Goal: Find specific page/section: Find specific page/section

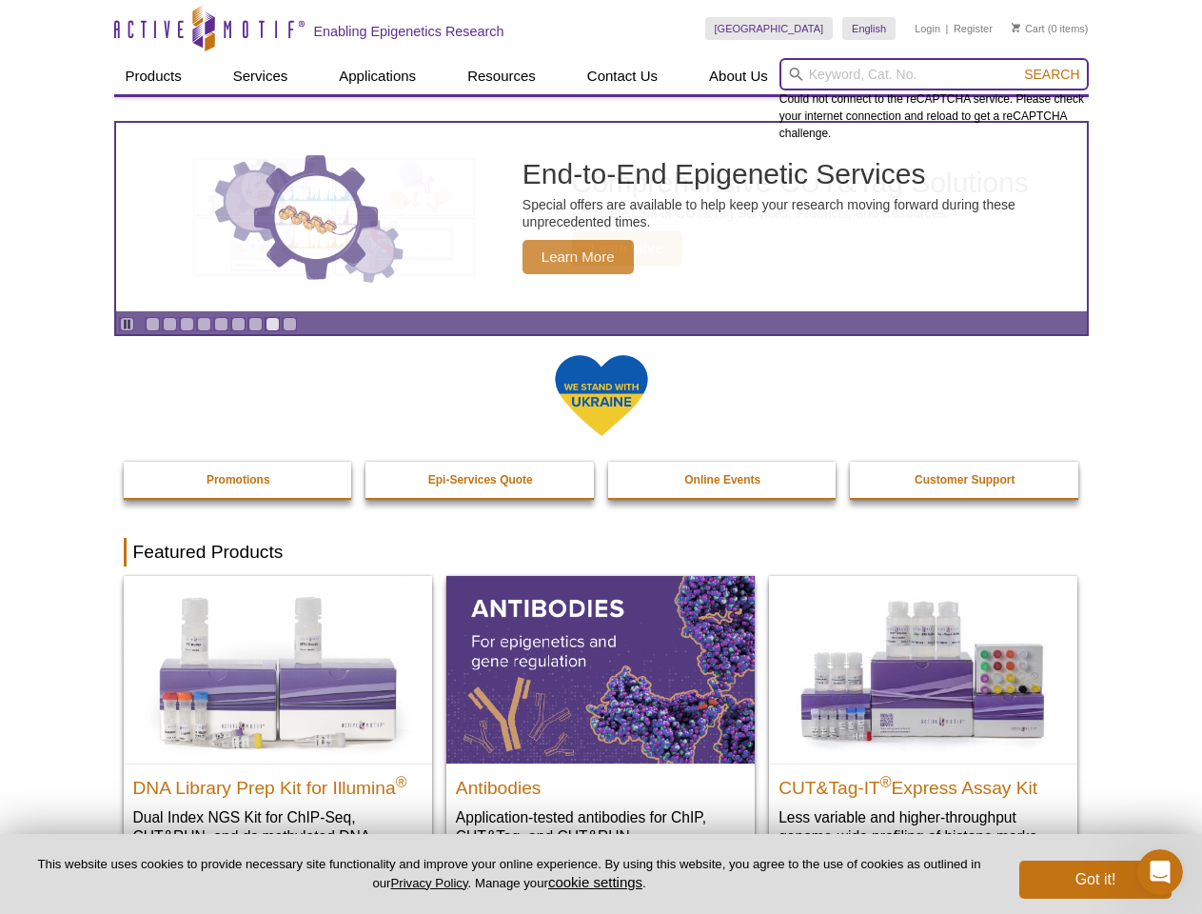
click at [934, 74] on input "search" at bounding box center [934, 74] width 309 height 32
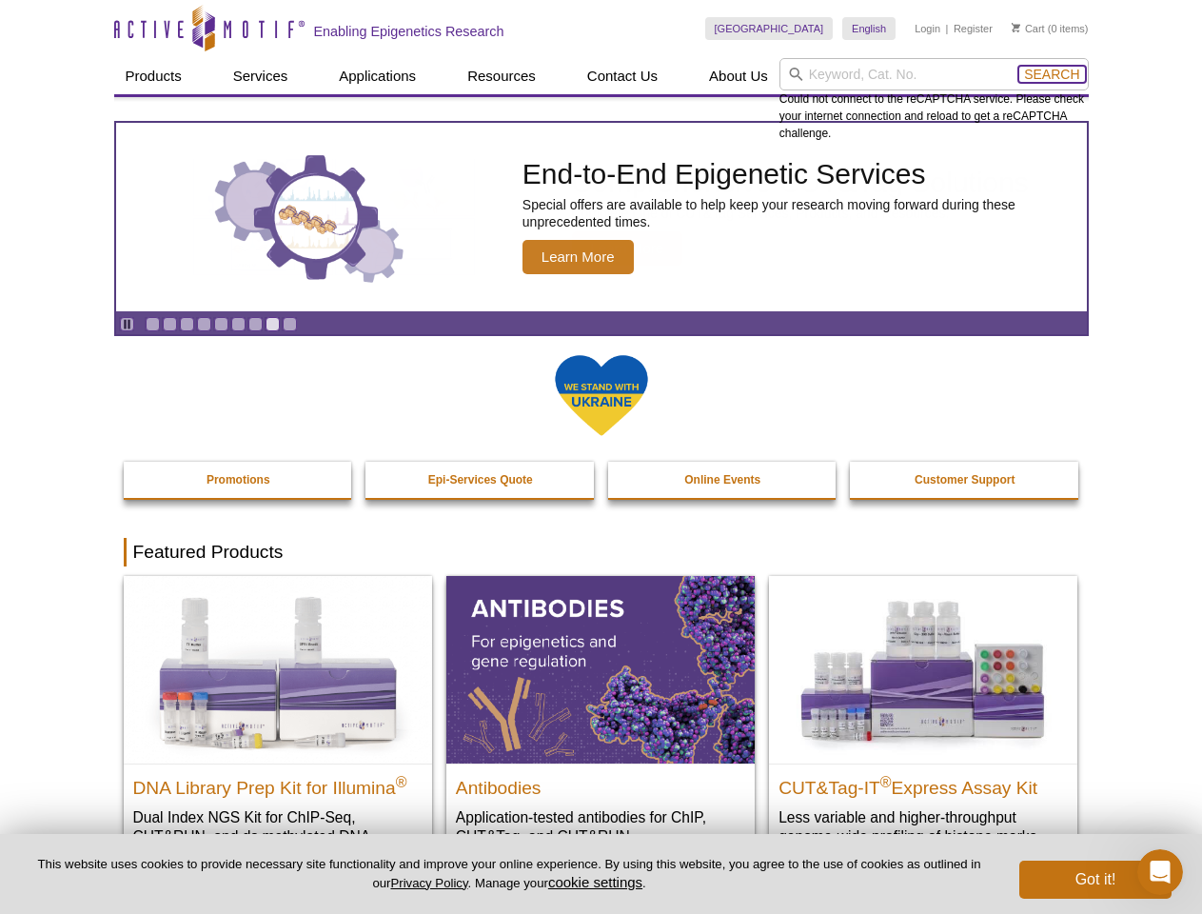
click at [1052, 74] on span "Search" at bounding box center [1051, 74] width 55 height 15
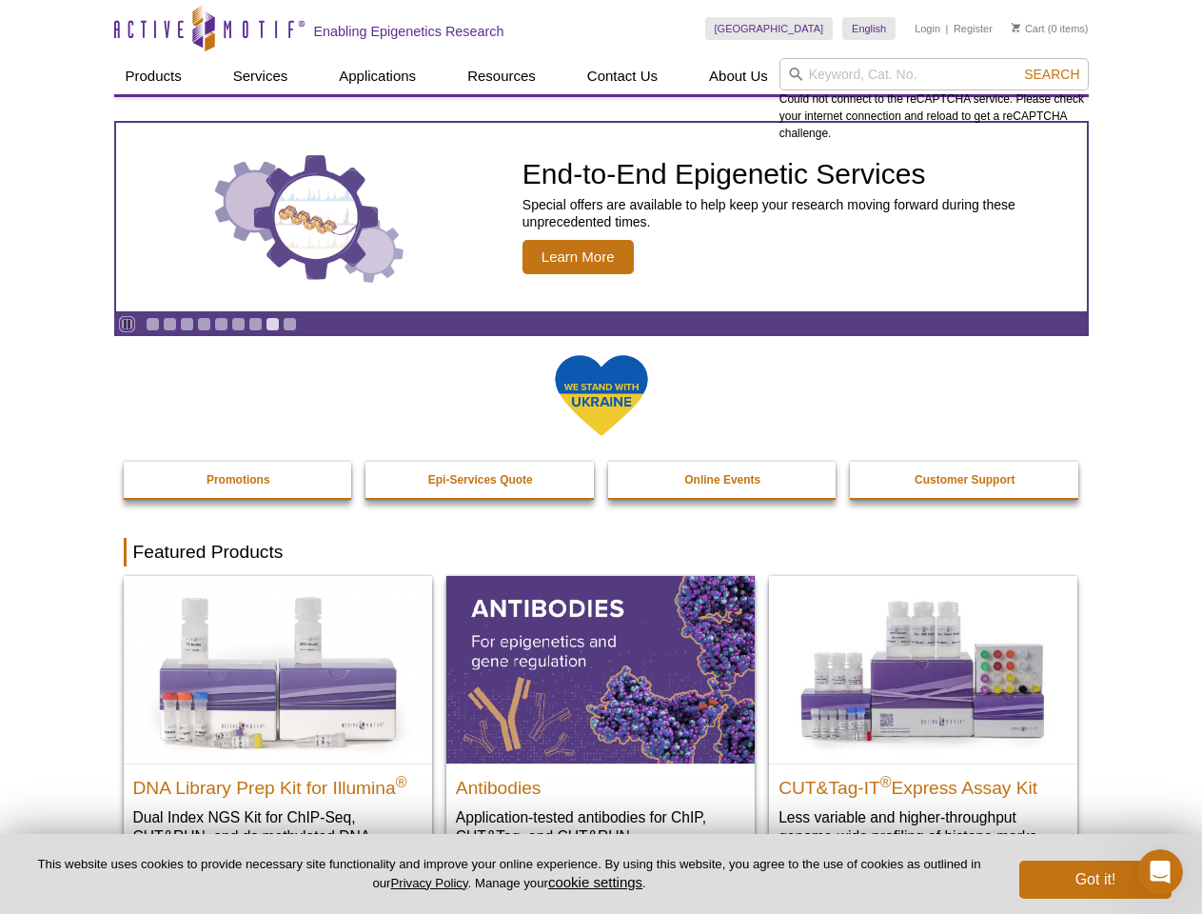
click at [127, 324] on icon "Pause" at bounding box center [127, 324] width 12 height 12
click at [152, 324] on link "Go to slide 1" at bounding box center [153, 324] width 14 height 14
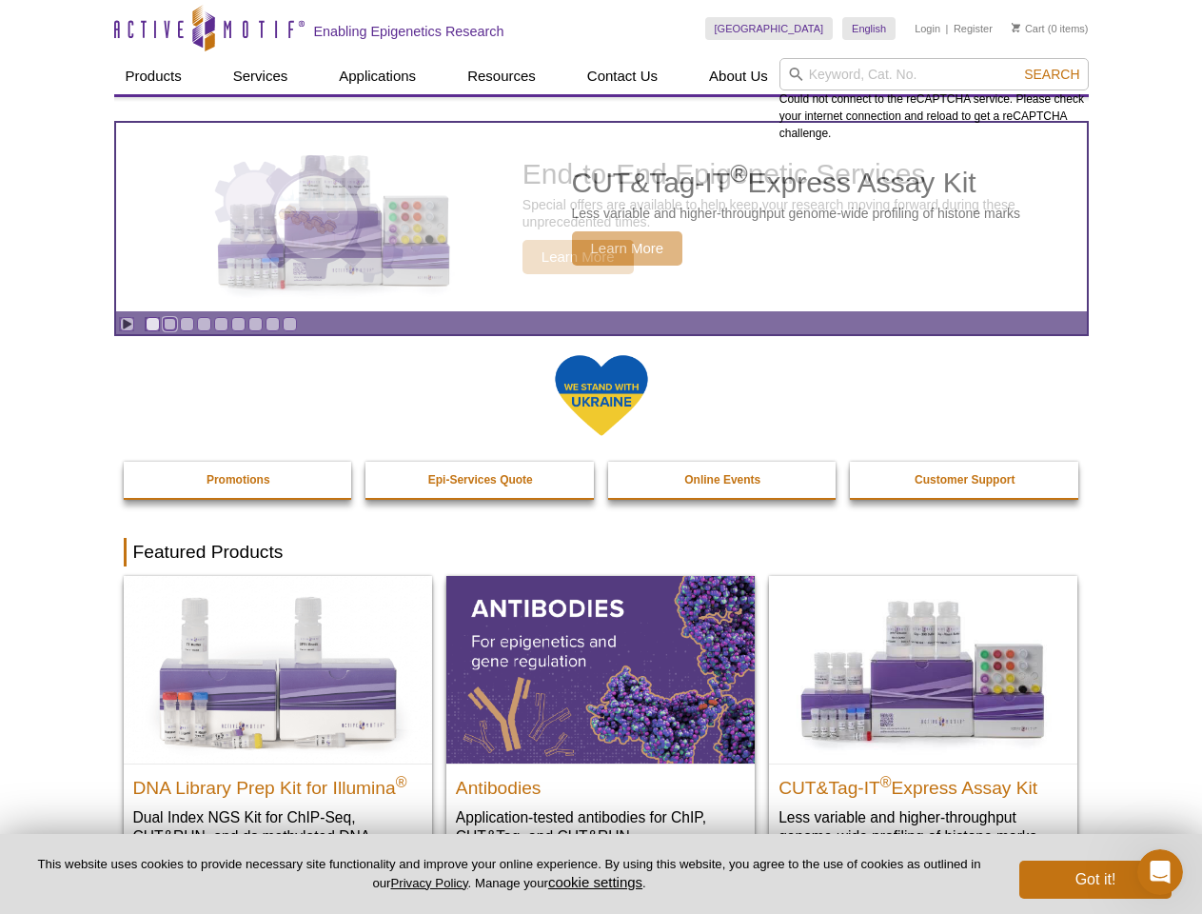
click at [169, 324] on link "Go to slide 2" at bounding box center [170, 324] width 14 height 14
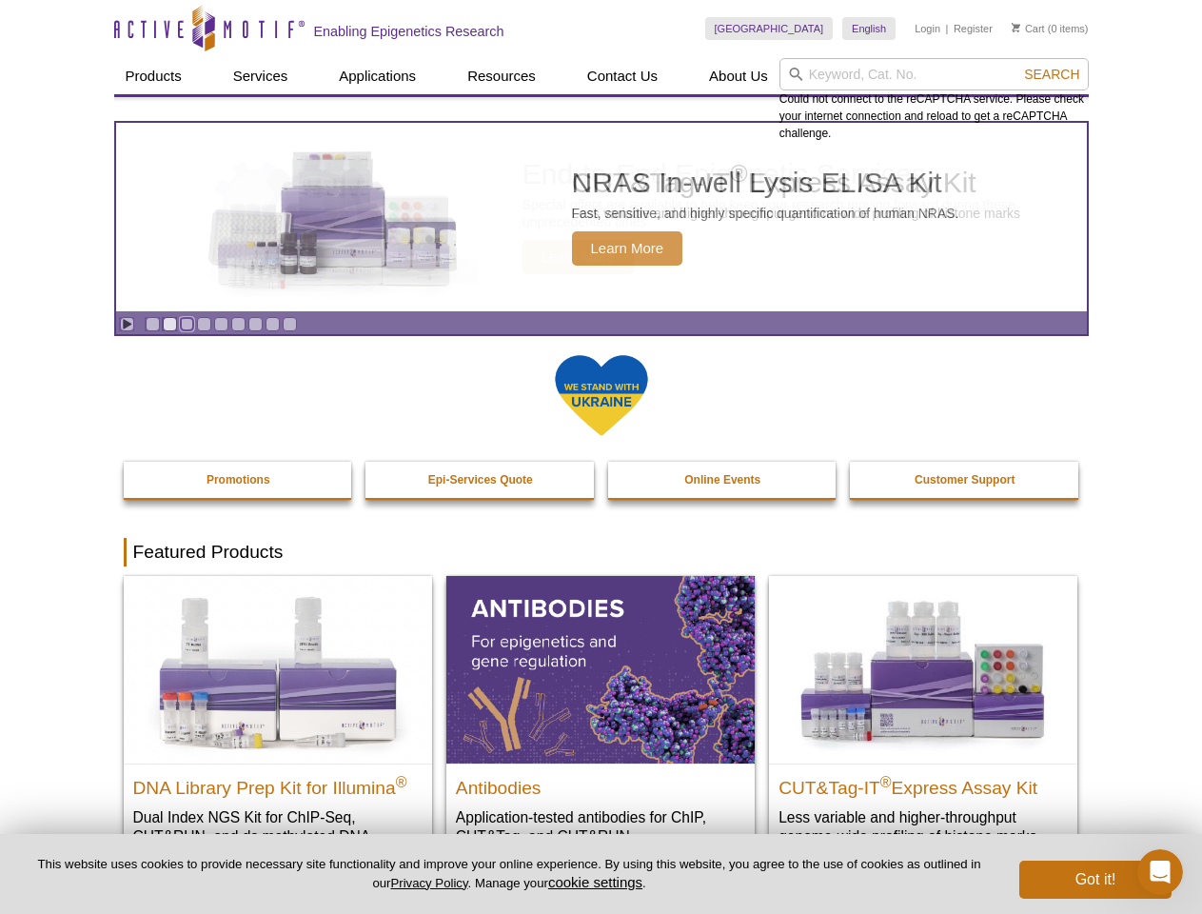
click at [187, 324] on link "Go to slide 3" at bounding box center [187, 324] width 14 height 14
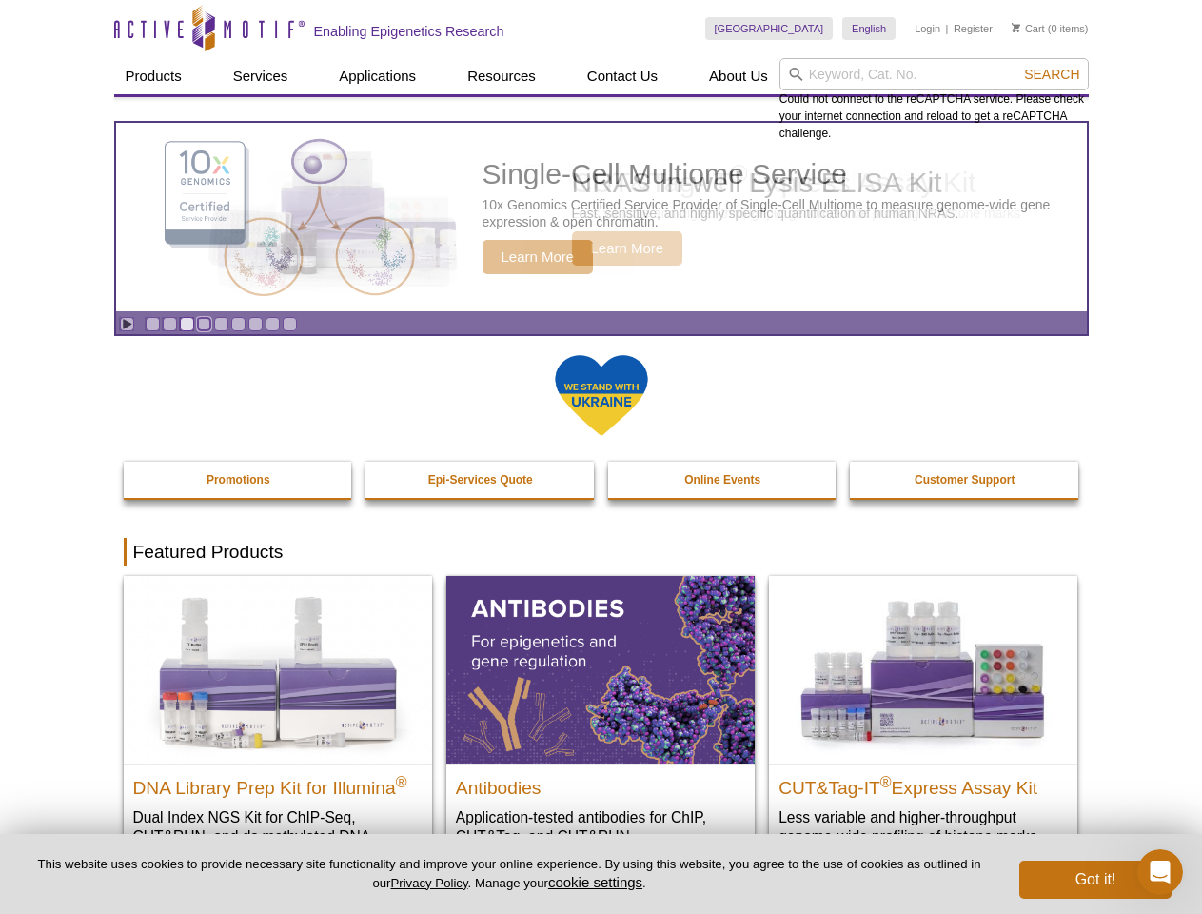
click at [204, 324] on link "Go to slide 4" at bounding box center [204, 324] width 14 height 14
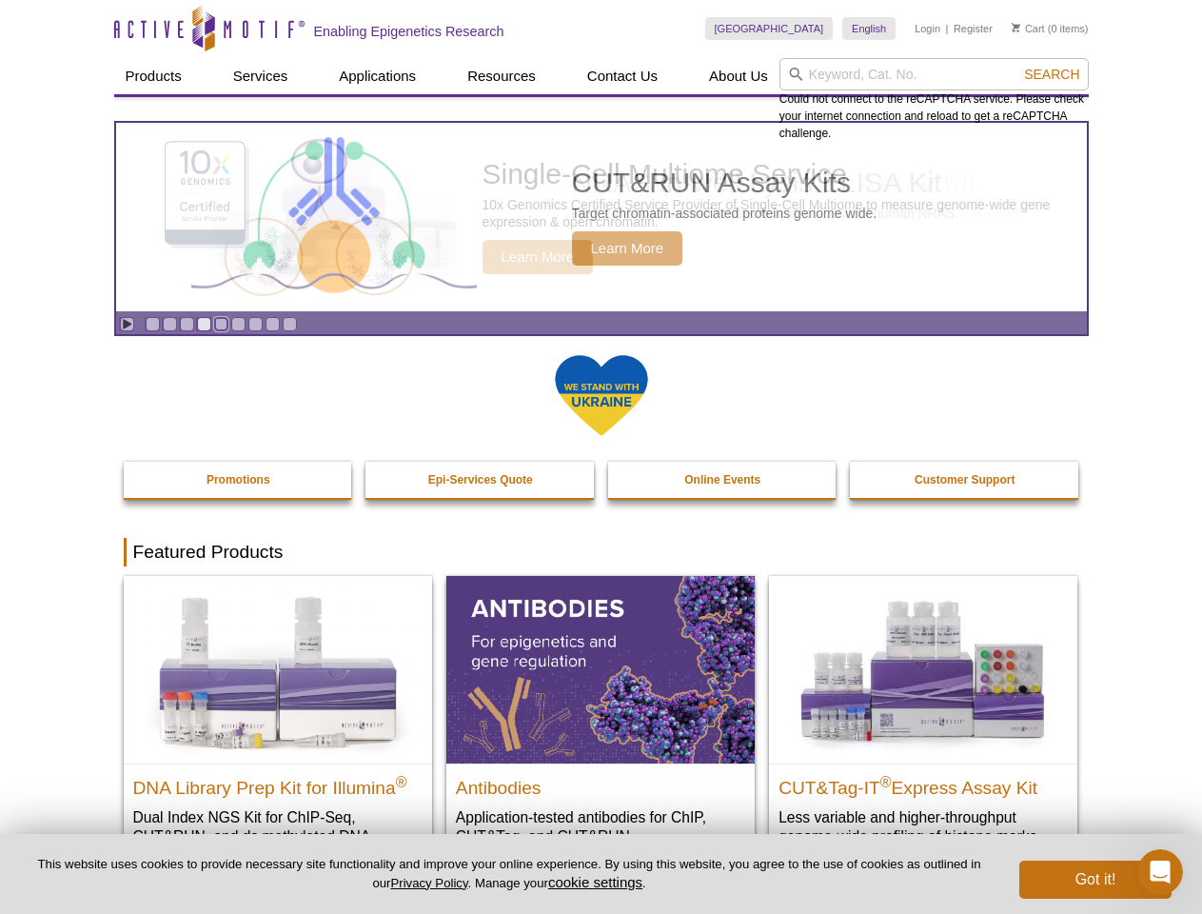
click at [221, 324] on link "Go to slide 5" at bounding box center [221, 324] width 14 height 14
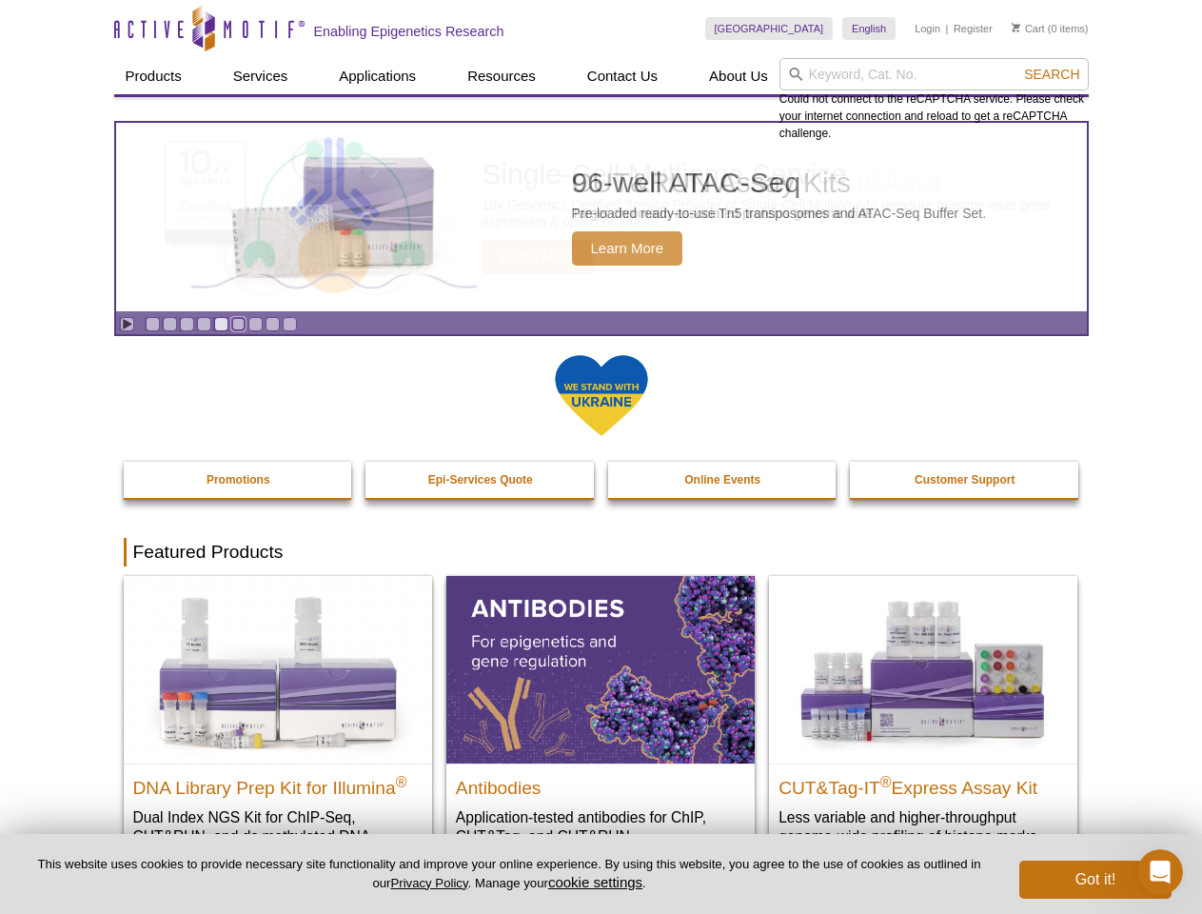
click at [238, 324] on link "Go to slide 6" at bounding box center [238, 324] width 14 height 14
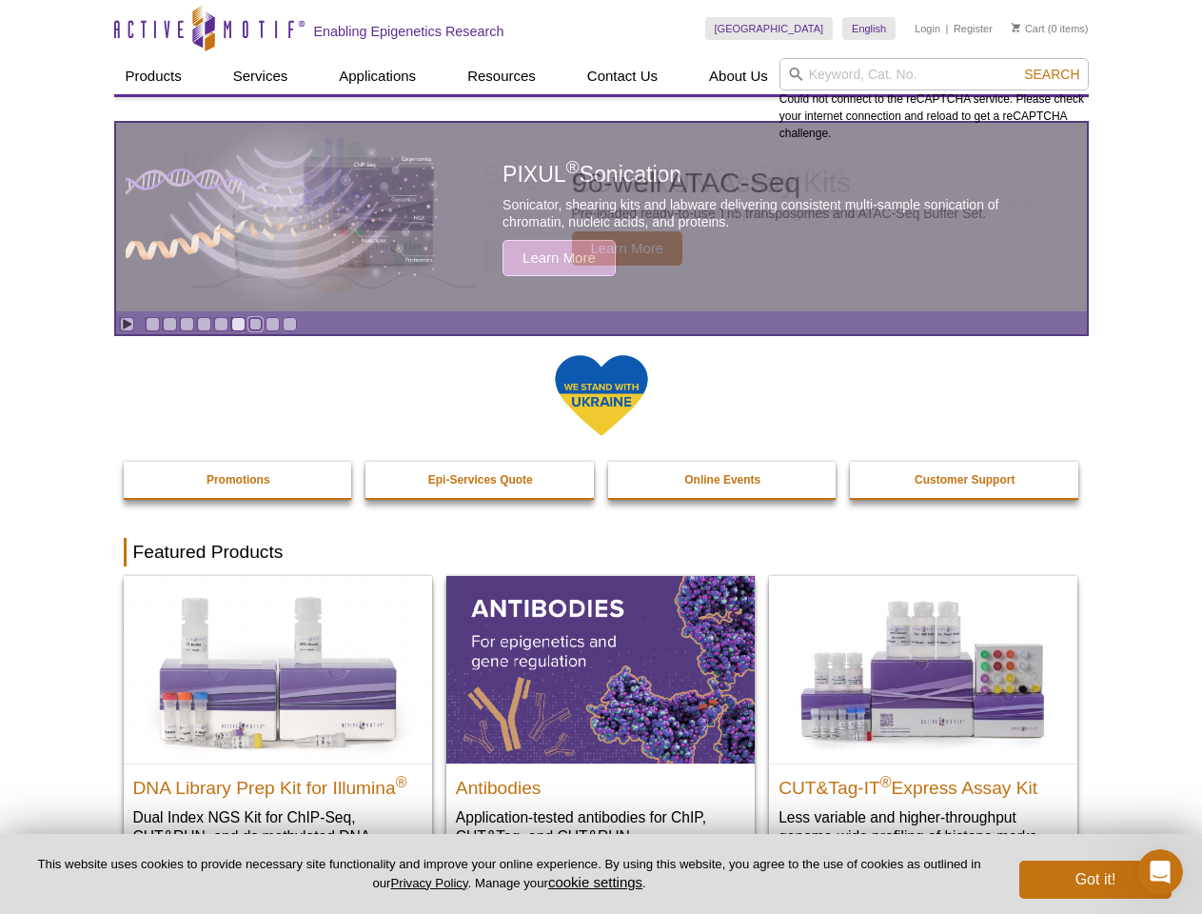
click at [255, 324] on link "Go to slide 7" at bounding box center [255, 324] width 14 height 14
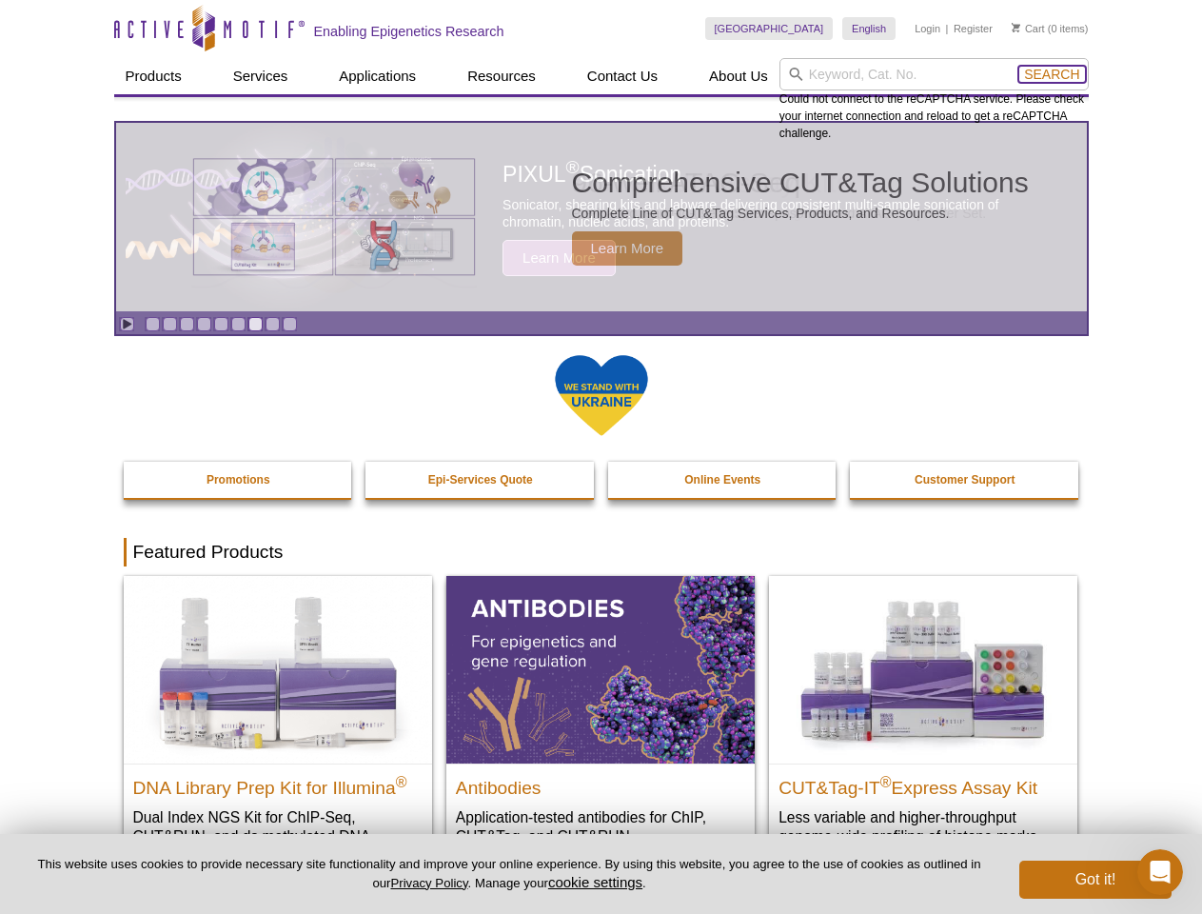
click at [1052, 74] on span "Search" at bounding box center [1051, 74] width 55 height 15
